Goal: Find specific page/section: Find specific page/section

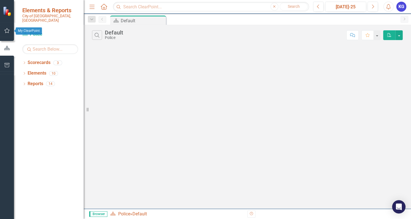
click at [6, 30] on icon "button" at bounding box center [7, 30] width 6 height 4
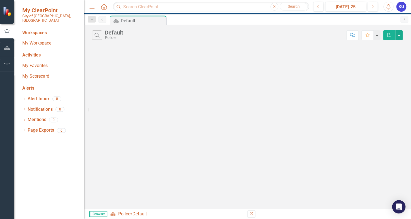
click at [34, 30] on div "Workspaces" at bounding box center [34, 33] width 25 height 6
click at [41, 40] on link "My Workspace" at bounding box center [50, 43] width 56 height 6
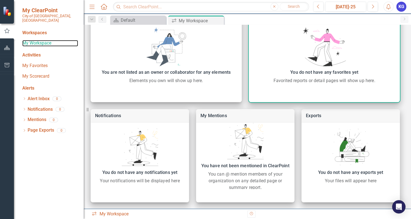
scroll to position [166, 0]
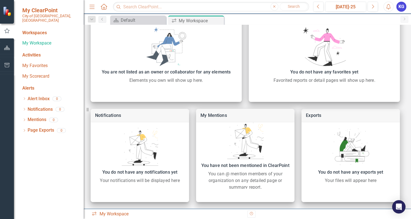
click at [35, 52] on div "Activities" at bounding box center [50, 55] width 56 height 6
click at [34, 63] on link "My Favorites" at bounding box center [50, 66] width 56 height 6
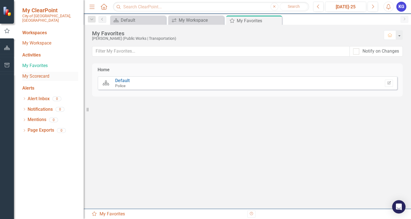
click at [32, 73] on link "My Scorecard" at bounding box center [50, 76] width 56 height 6
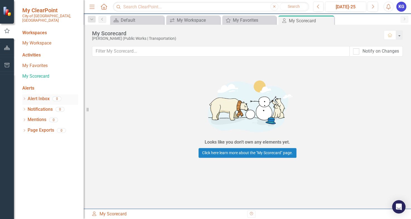
click at [40, 96] on link "Alert Inbox" at bounding box center [39, 99] width 22 height 6
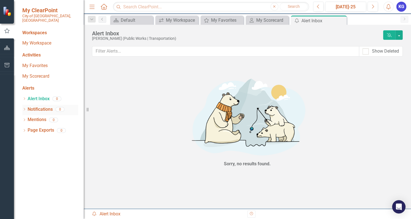
click at [42, 106] on link "Notifications" at bounding box center [40, 109] width 25 height 6
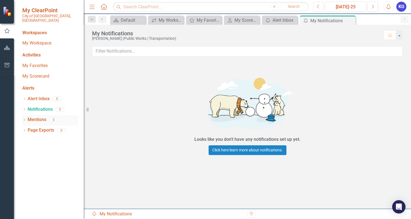
click at [37, 117] on link "Mentions" at bounding box center [37, 120] width 19 height 6
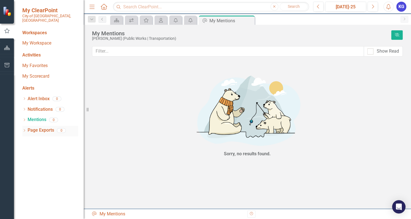
click at [40, 127] on link "Page Exports" at bounding box center [41, 130] width 26 height 6
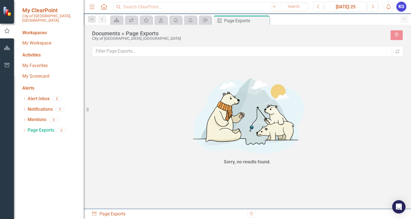
click at [147, 9] on input "text" at bounding box center [211, 7] width 196 height 10
click at [142, 4] on input "public works" at bounding box center [211, 7] width 196 height 10
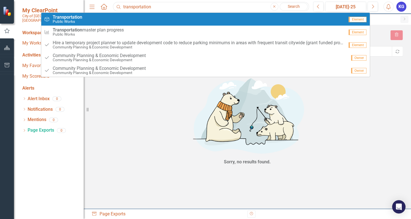
type input "transportation"
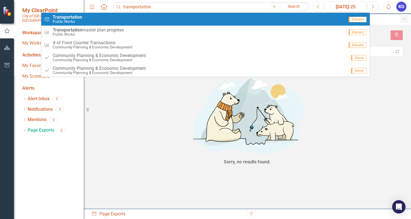
click at [75, 21] on small "Public Works" at bounding box center [68, 22] width 30 height 4
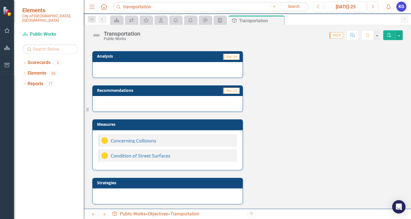
scroll to position [30, 0]
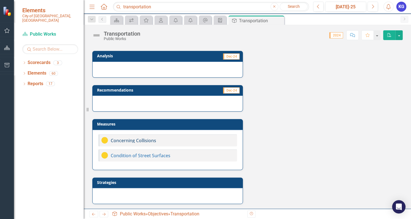
click at [134, 139] on link "Concerning Collisions" at bounding box center [133, 141] width 45 height 6
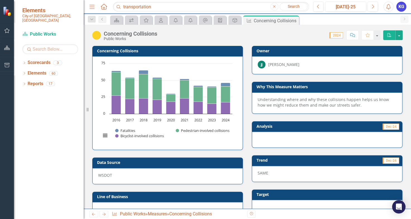
click at [29, 103] on div "Dropdown Scorecards 3 Police Public Works Community Planning & Economic Develop…" at bounding box center [49, 138] width 70 height 161
click at [103, 19] on icon "Previous" at bounding box center [102, 19] width 4 height 3
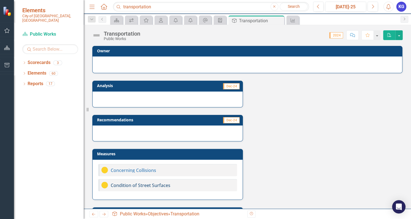
click at [146, 185] on link "Condition of Street Surfaces" at bounding box center [141, 186] width 60 height 6
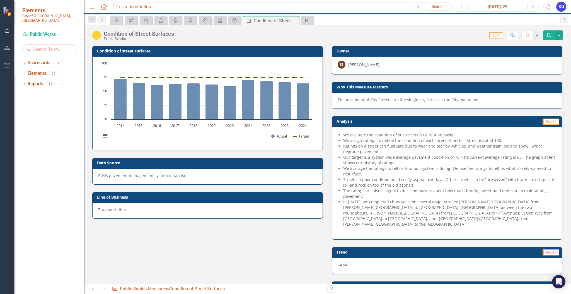
click at [72, 219] on div "Dropdown Scorecards 3 Police Public Works Community Planning & Economic Develop…" at bounding box center [49, 176] width 70 height 236
